Goal: Information Seeking & Learning: Learn about a topic

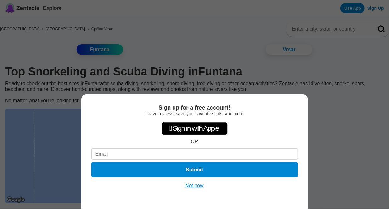
click at [194, 184] on button "Not now" at bounding box center [194, 185] width 22 height 6
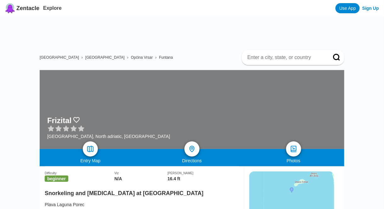
click at [134, 186] on h2 "Snorkeling and [MEDICAL_DATA] at [GEOGRAPHIC_DATA]" at bounding box center [142, 191] width 194 height 10
copy h2 "Frizital"
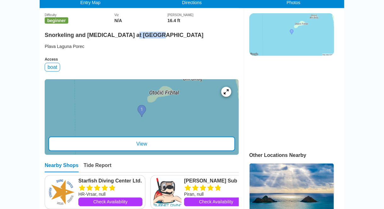
scroll to position [158, 0]
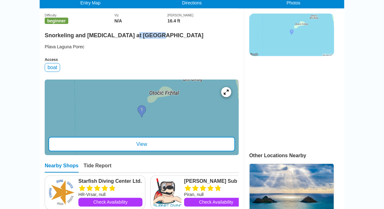
click at [143, 137] on div "View" at bounding box center [142, 144] width 187 height 14
